Goal: Navigation & Orientation: Go to known website

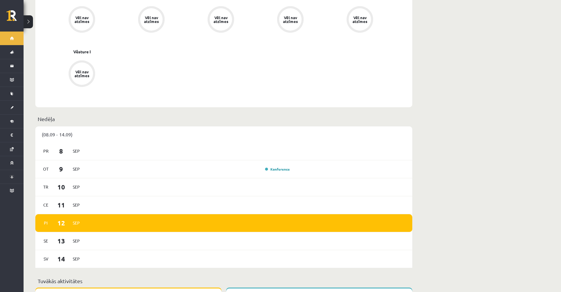
scroll to position [59, 0]
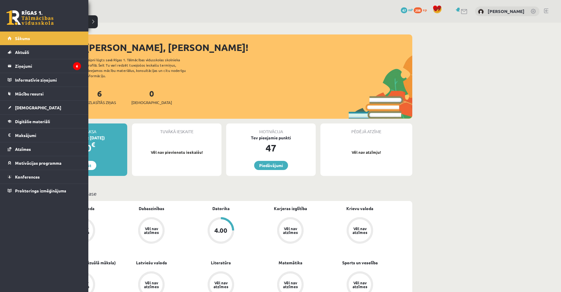
click at [16, 14] on link at bounding box center [29, 17] width 47 height 15
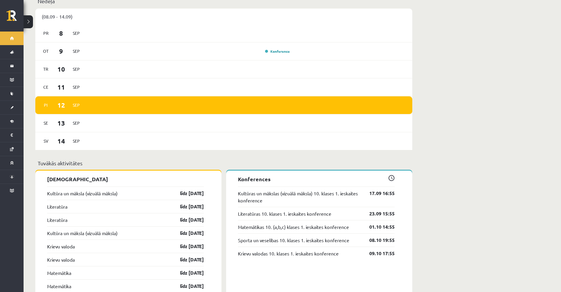
scroll to position [294, 0]
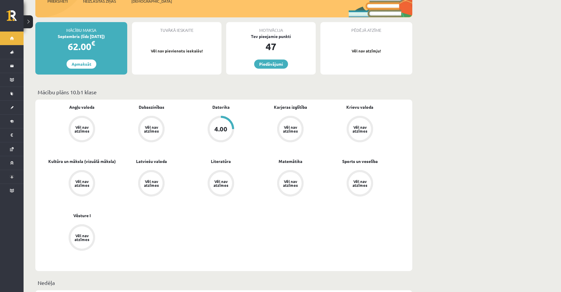
scroll to position [29, 0]
